Goal: Understand process/instructions

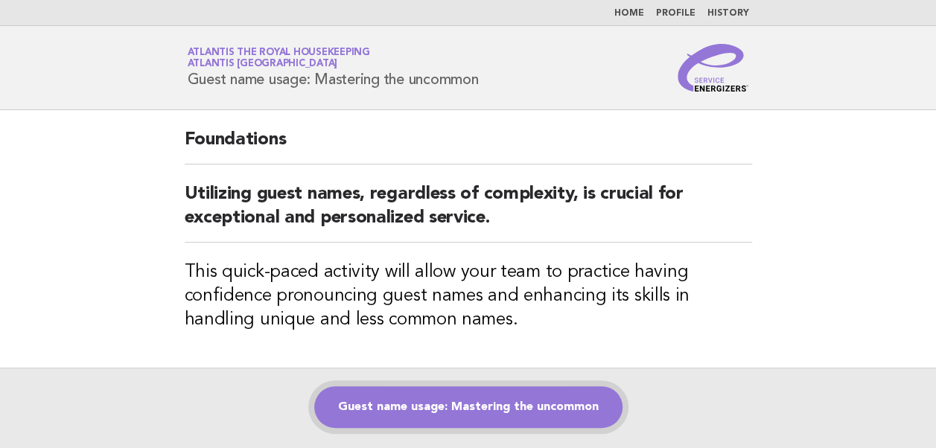
click at [465, 408] on link "Guest name usage: Mastering the uncommon" at bounding box center [468, 407] width 308 height 42
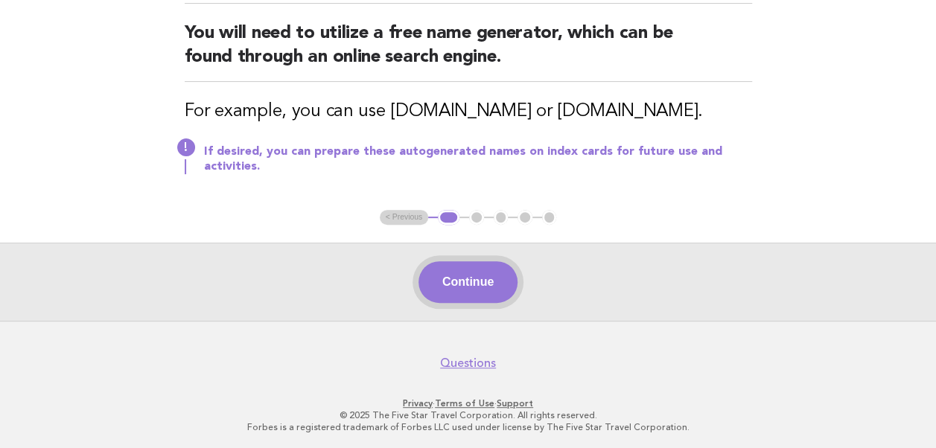
click at [491, 292] on button "Continue" at bounding box center [467, 282] width 99 height 42
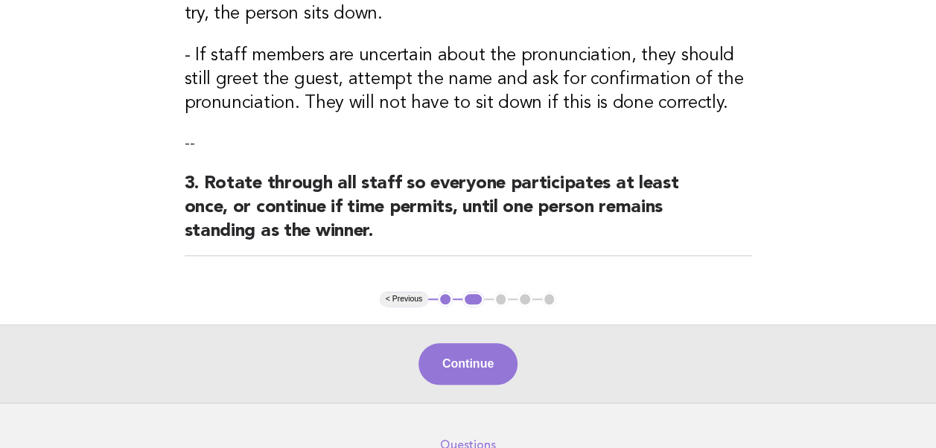
scroll to position [521, 0]
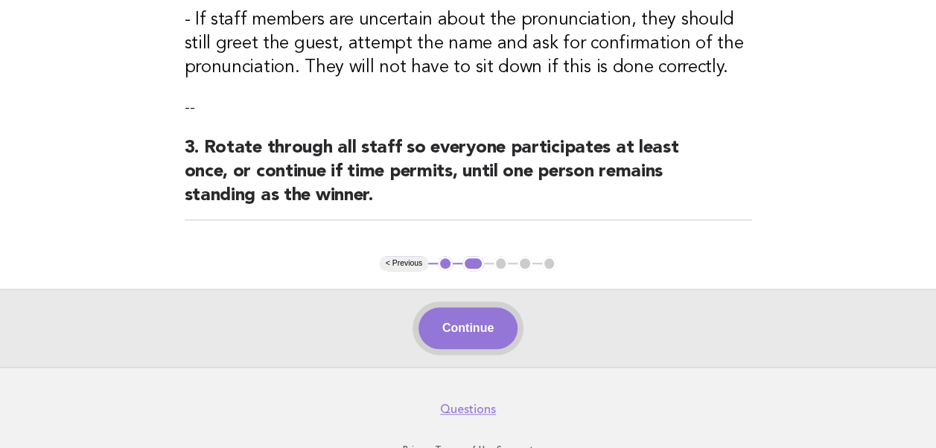
click at [470, 326] on button "Continue" at bounding box center [467, 328] width 99 height 42
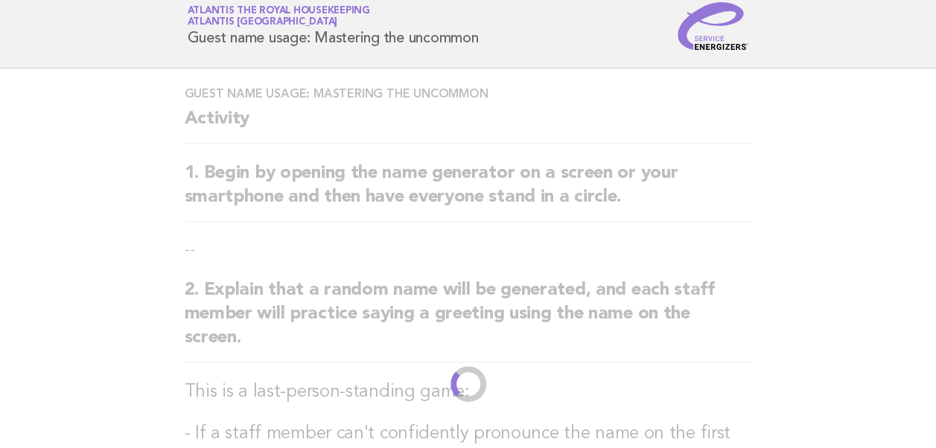
scroll to position [0, 0]
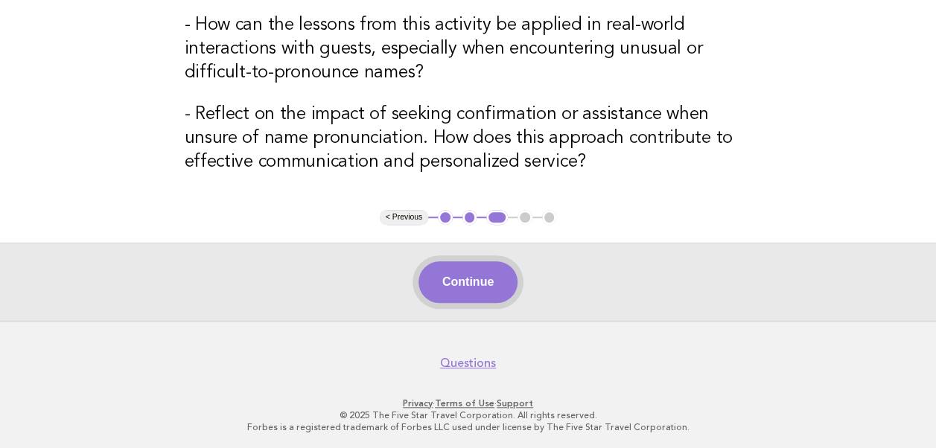
click at [475, 286] on button "Continue" at bounding box center [467, 282] width 99 height 42
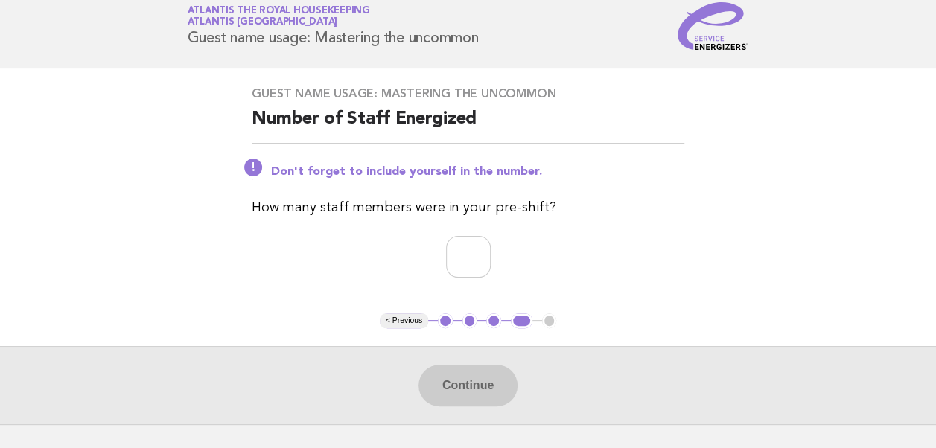
scroll to position [74, 0]
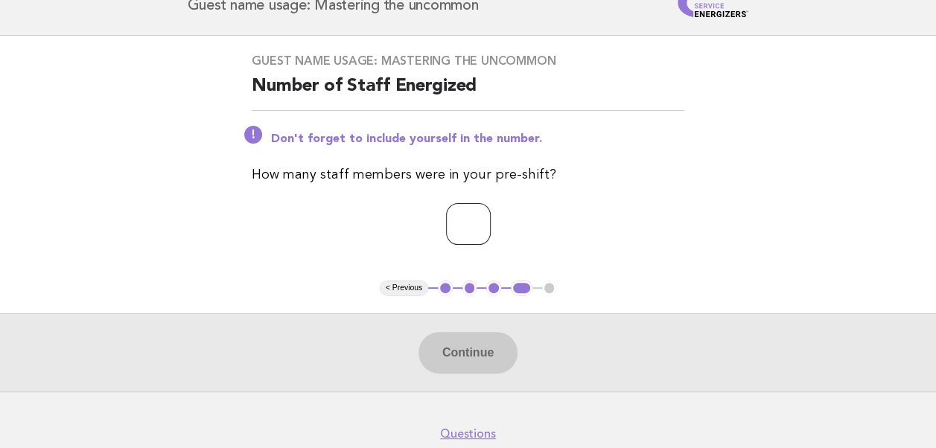
click at [452, 226] on input "number" at bounding box center [468, 224] width 45 height 42
type input "*"
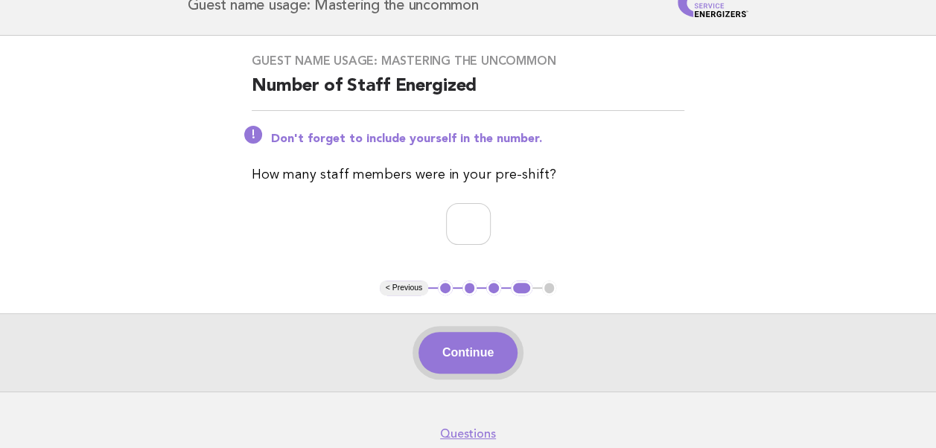
click at [468, 358] on button "Continue" at bounding box center [467, 353] width 99 height 42
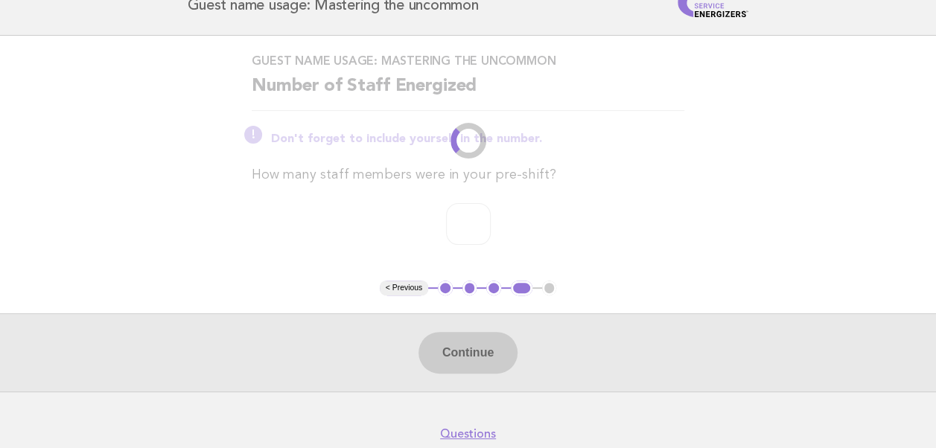
scroll to position [0, 0]
